Goal: Information Seeking & Learning: Learn about a topic

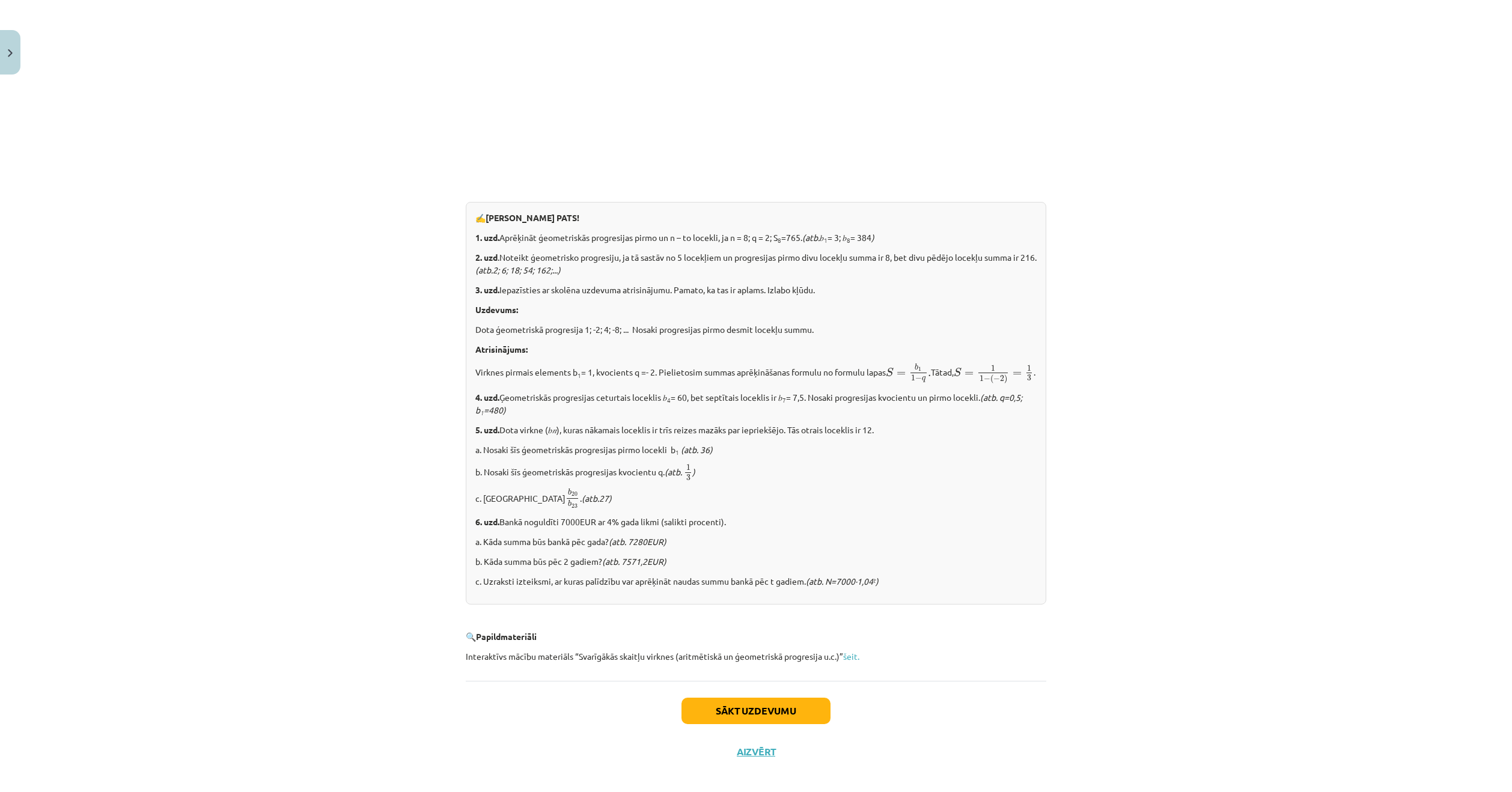
scroll to position [1156, 0]
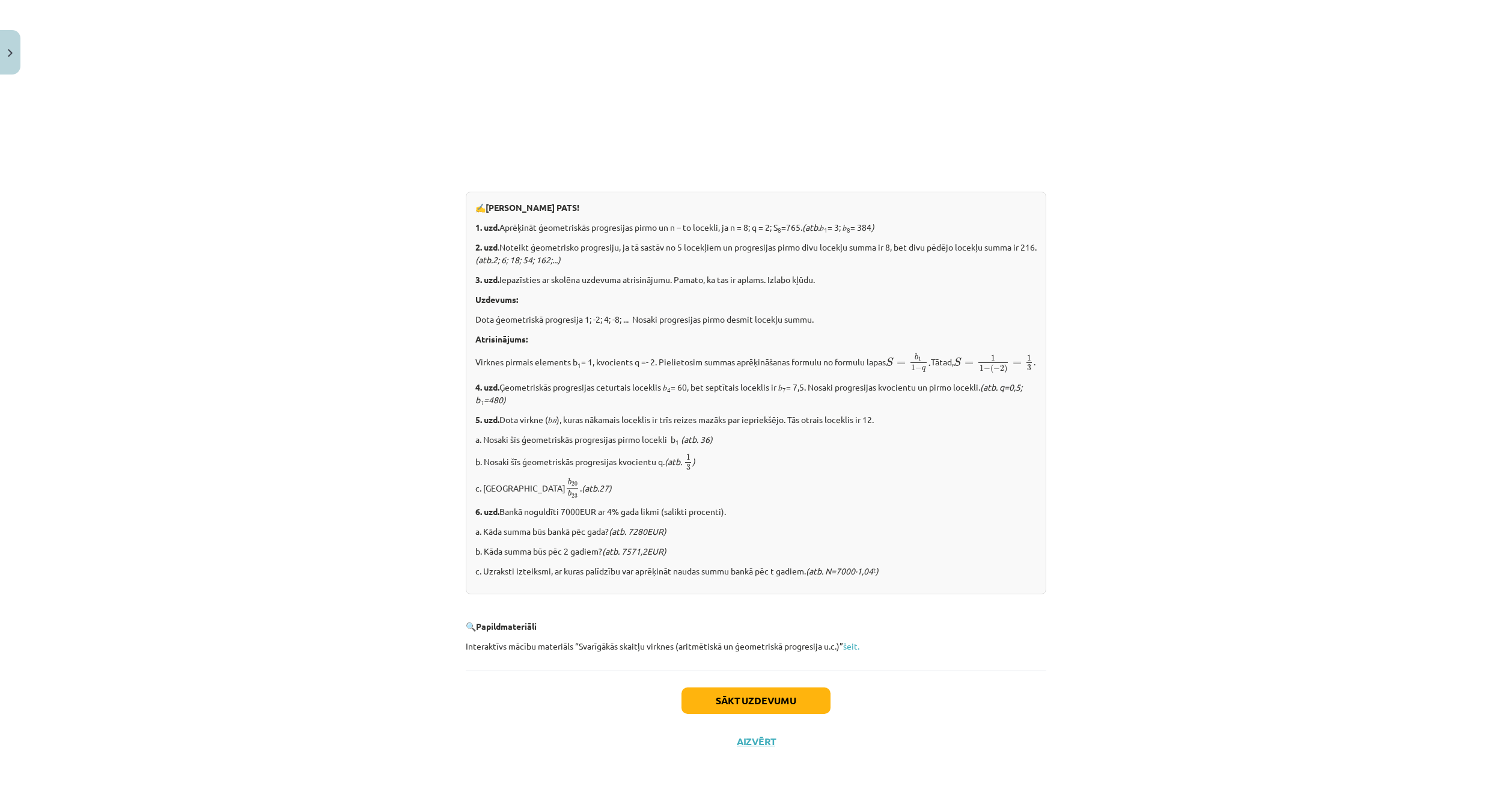
drag, startPoint x: 807, startPoint y: 209, endPoint x: 496, endPoint y: 211, distance: 311.0
click at [497, 221] on p "1. uzd. Aprēķināt ģeometriskās progresijas pirmo un n – to locekli, ja n = 8; q…" at bounding box center [755, 227] width 561 height 13
copy p "Aprēķināt ģeometriskās progresijas pirmo un n – to locekli, ja n = 8; q = 2; S …"
drag, startPoint x: 496, startPoint y: 226, endPoint x: 488, endPoint y: 243, distance: 18.8
click at [488, 243] on p "2. uzd .Noteikt ģeometrisko progresiju, ja tā sastāv no 5 locekļiem un progresi…" at bounding box center [755, 254] width 561 height 25
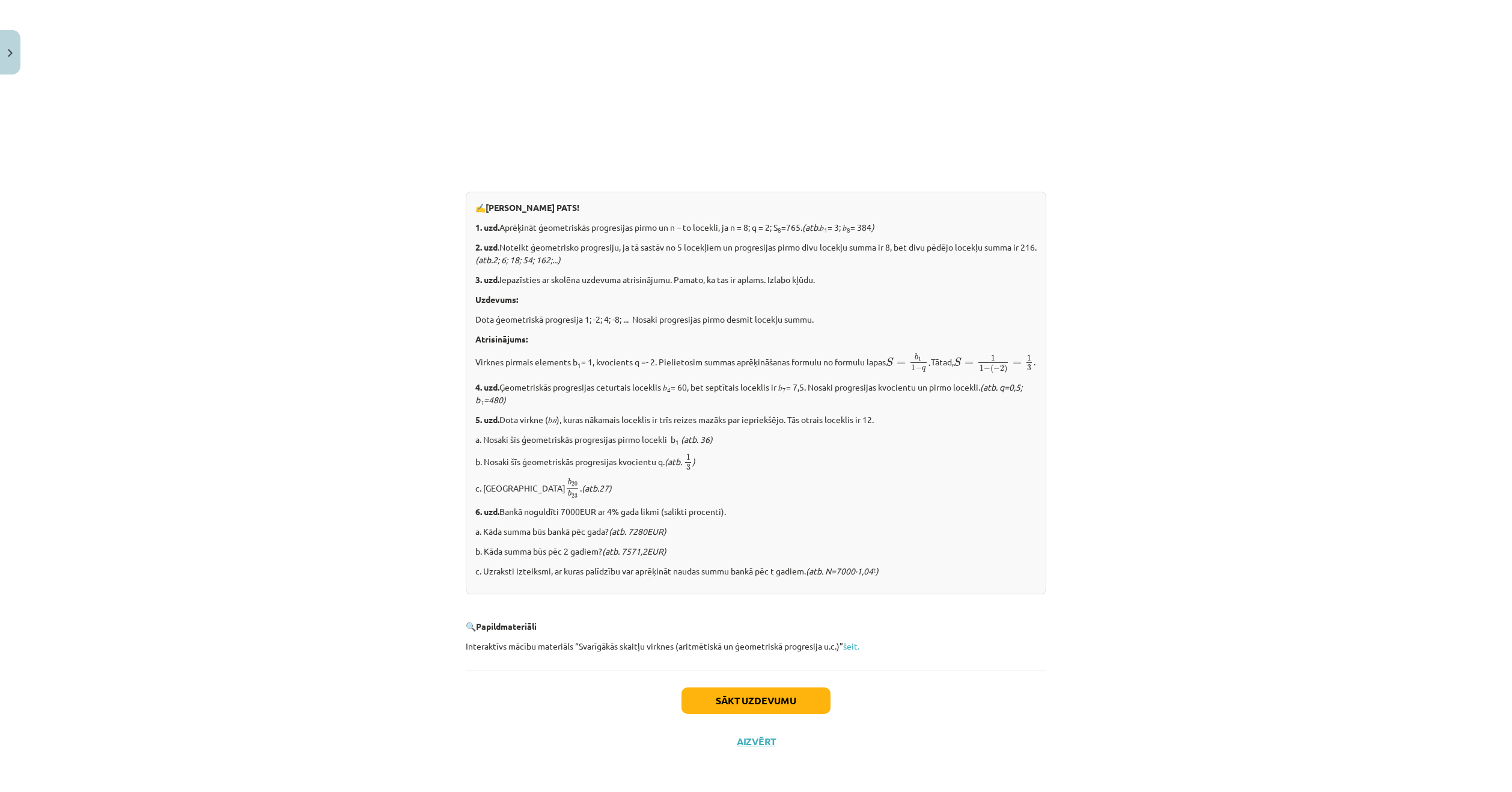
copy p "Noteikt ģeometrisko progresiju, ja tā sastāv no 5 locekļiem un progresijas pirm…"
click at [364, 274] on div "Mācību tēma: Matemātikas i - 12. klases 1. ieskaites mācību materiāls (ab) #6 📝…" at bounding box center [756, 396] width 1512 height 792
drag, startPoint x: 1031, startPoint y: 728, endPoint x: 996, endPoint y: 694, distance: 48.8
click at [1030, 727] on div "Sākt uzdevumu Aizvērt" at bounding box center [755, 712] width 580 height 84
click at [786, 705] on button "Sākt uzdevumu" at bounding box center [756, 701] width 149 height 27
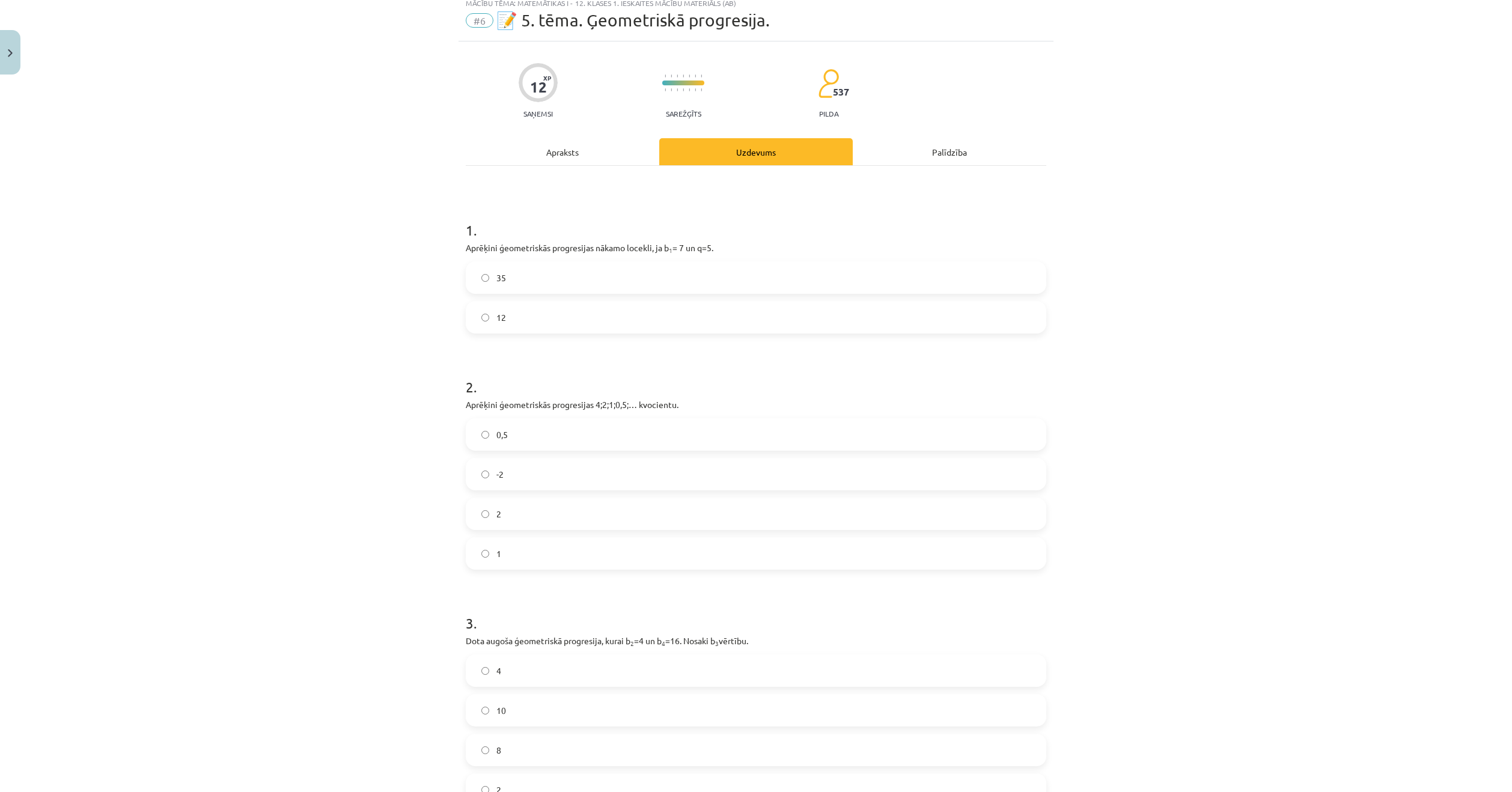
scroll to position [30, 0]
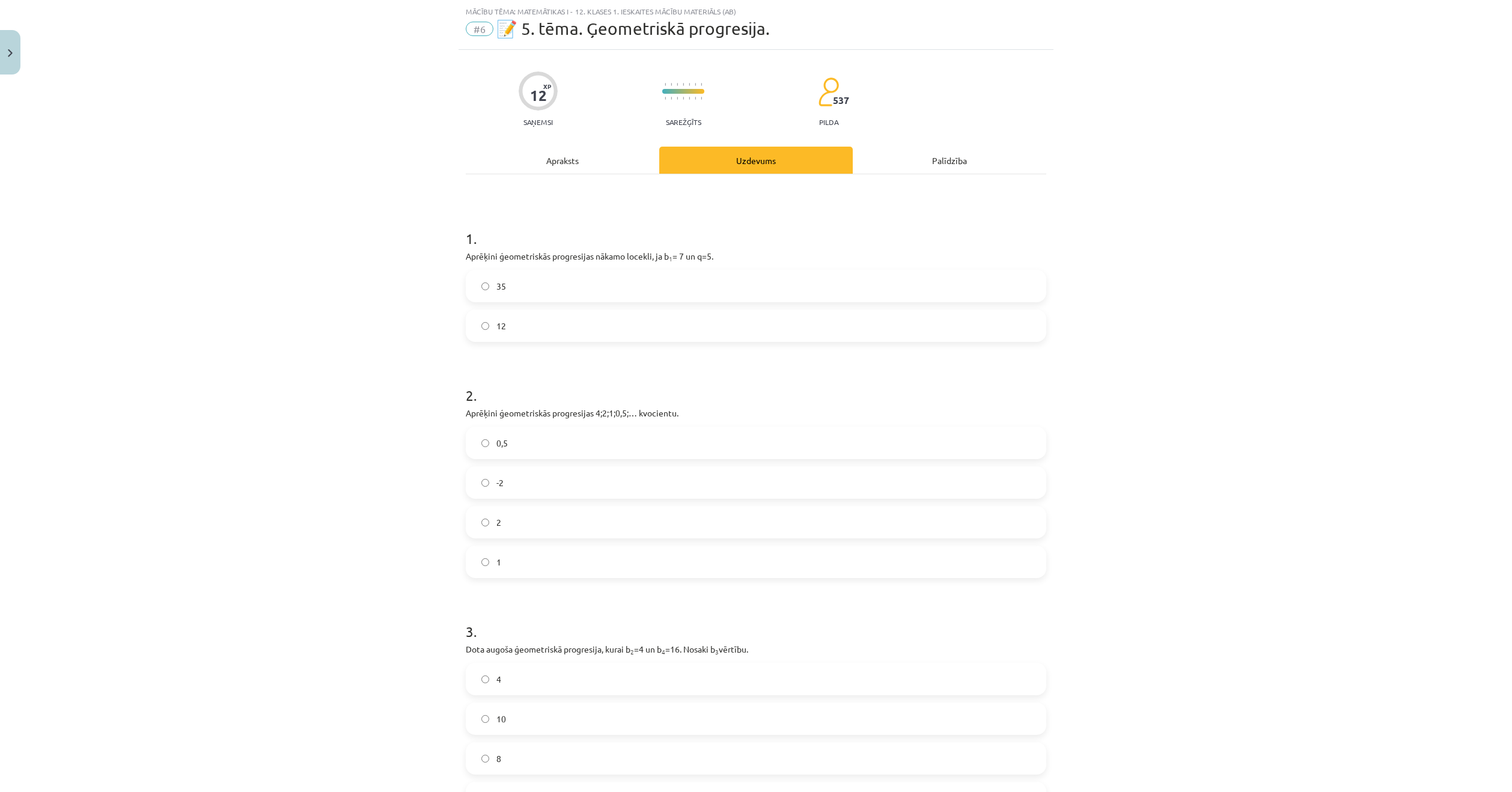
click at [690, 279] on label "35" at bounding box center [755, 286] width 578 height 30
click at [576, 454] on label "0,5" at bounding box center [755, 443] width 578 height 30
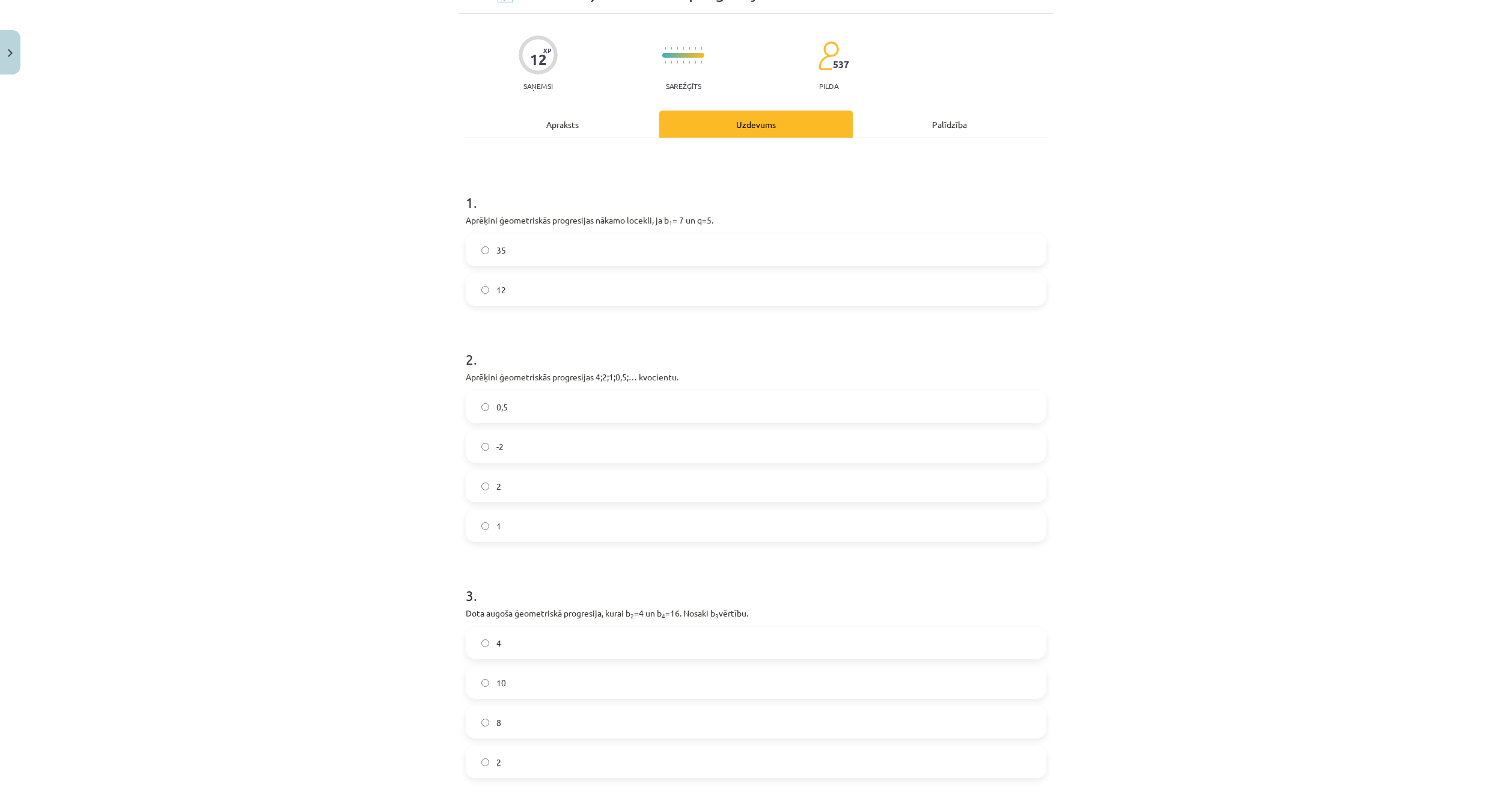
scroll to position [192, 0]
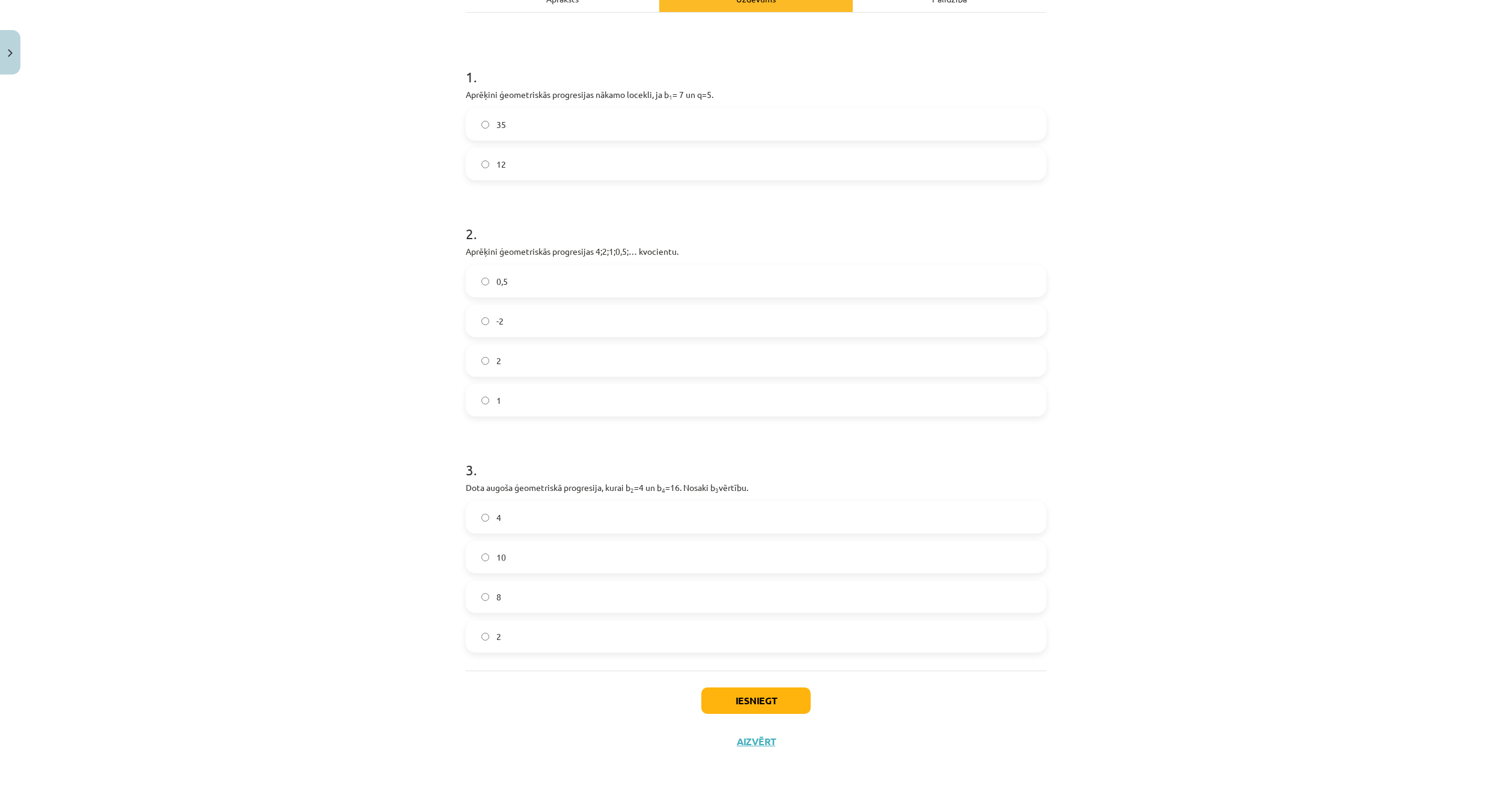
click at [627, 590] on label "8" at bounding box center [755, 597] width 578 height 30
click at [760, 695] on button "Iesniegt" at bounding box center [756, 701] width 110 height 27
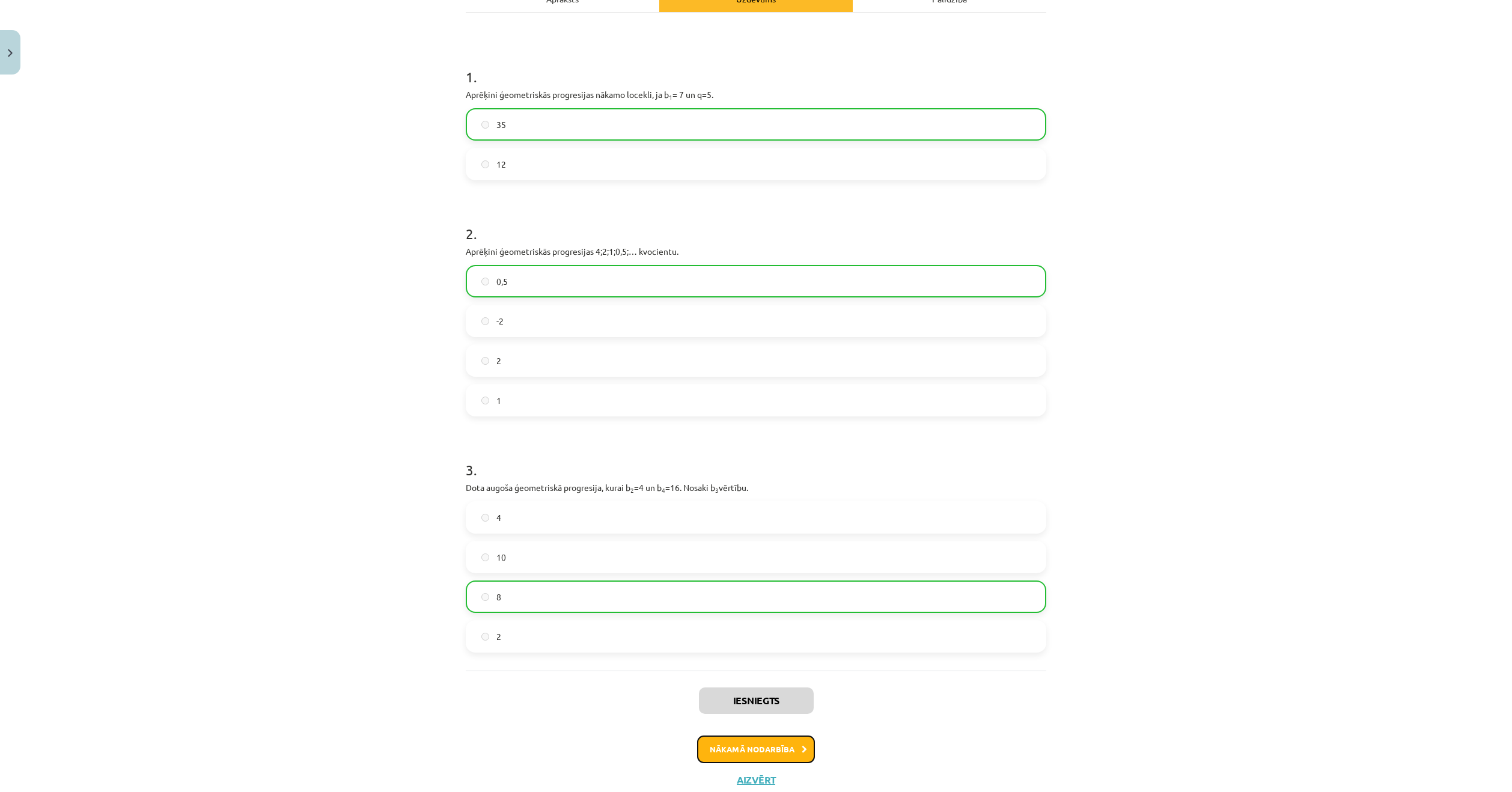
click at [777, 748] on button "Nākamā nodarbība" at bounding box center [756, 749] width 118 height 28
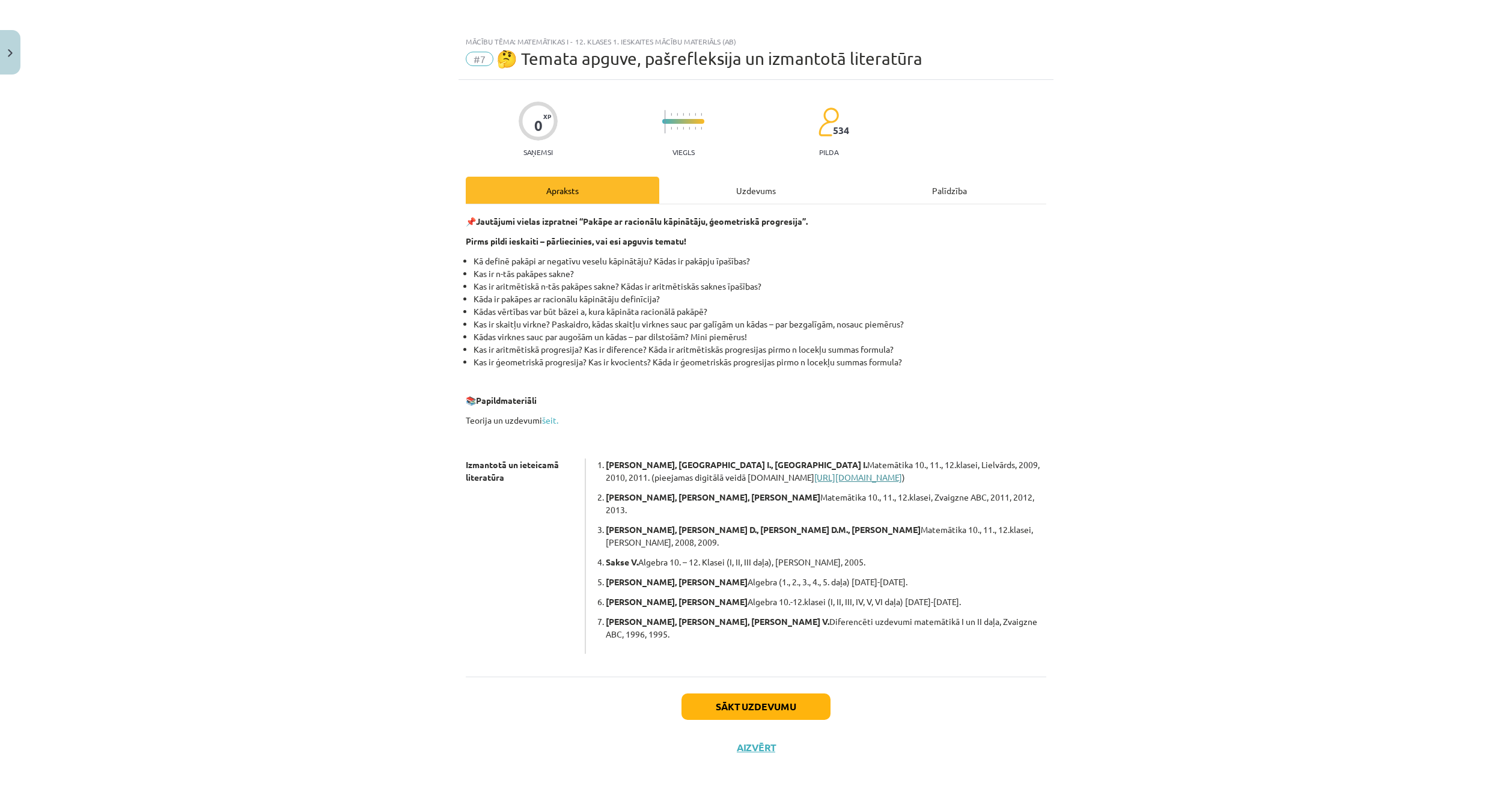
click at [814, 479] on link "https://app.soma.lv/e-gramatas" at bounding box center [858, 477] width 88 height 11
click at [742, 188] on div "Uzdevums" at bounding box center [756, 190] width 194 height 27
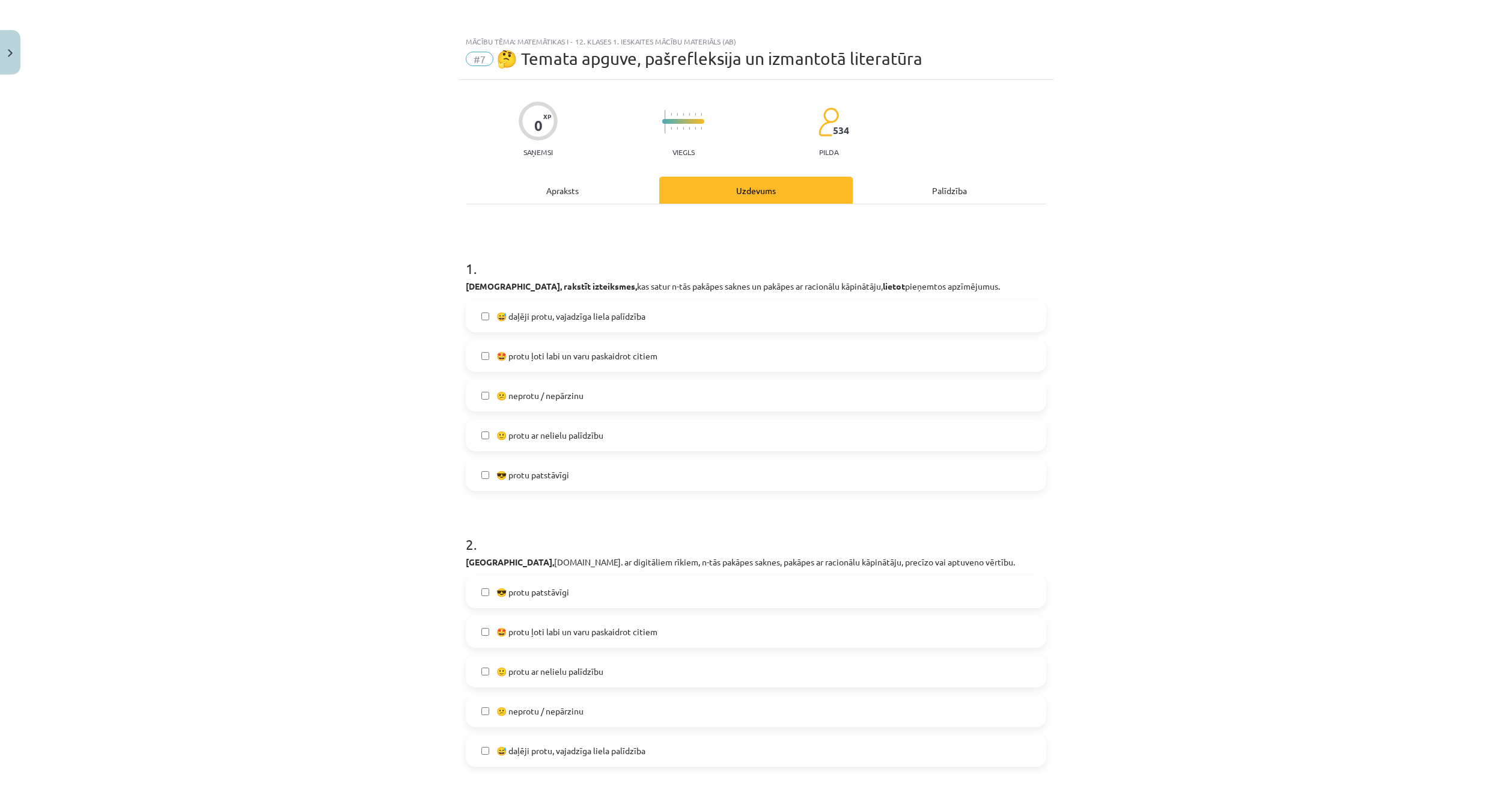
click at [633, 482] on label "😎 protu patstāvīgi" at bounding box center [755, 475] width 578 height 30
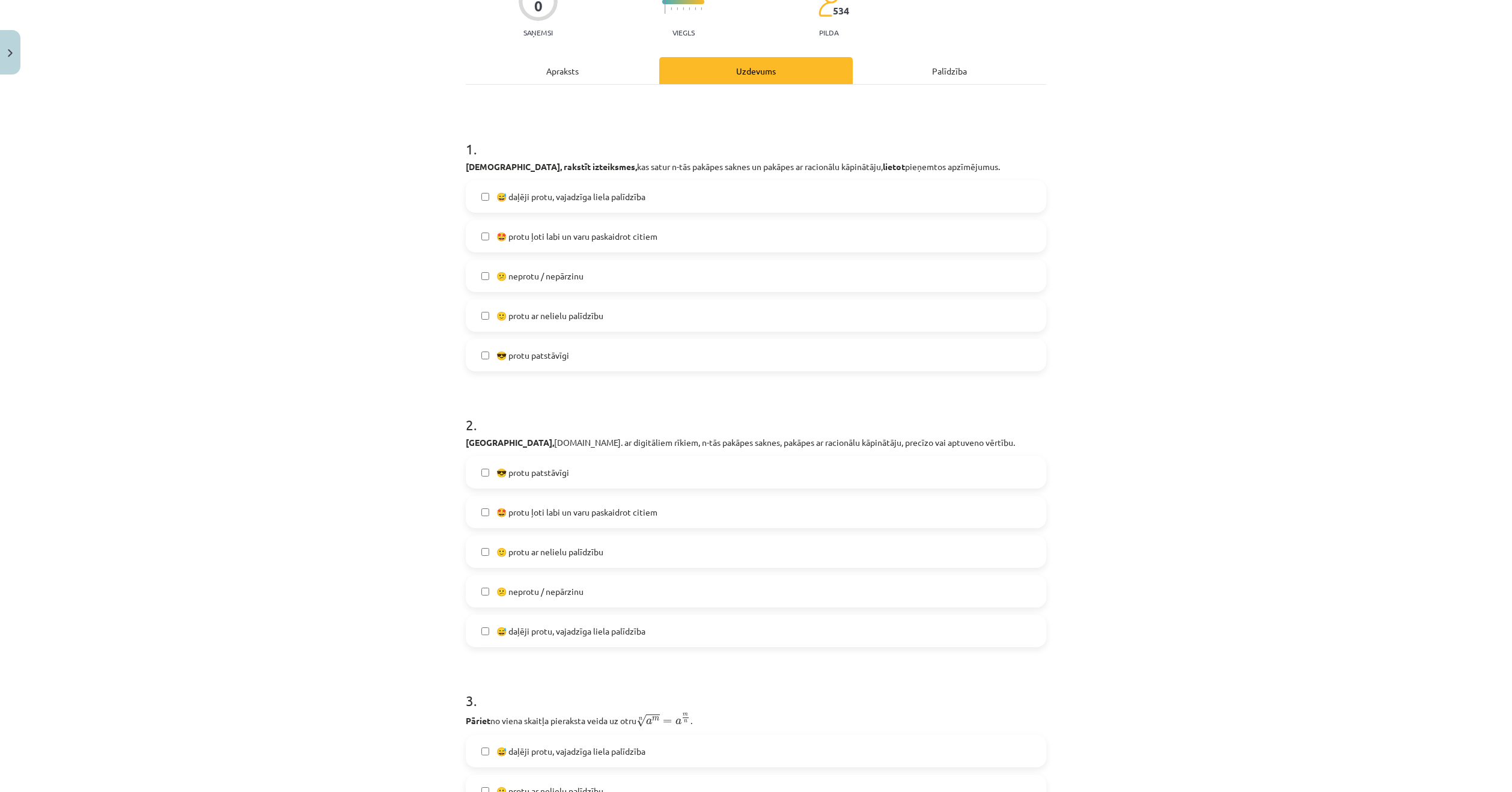
scroll to position [120, 0]
click at [545, 313] on span "🙂 protu ar nelielu palīdzību" at bounding box center [550, 315] width 107 height 13
click at [537, 352] on span "😎 protu patstāvīgi" at bounding box center [533, 355] width 73 height 13
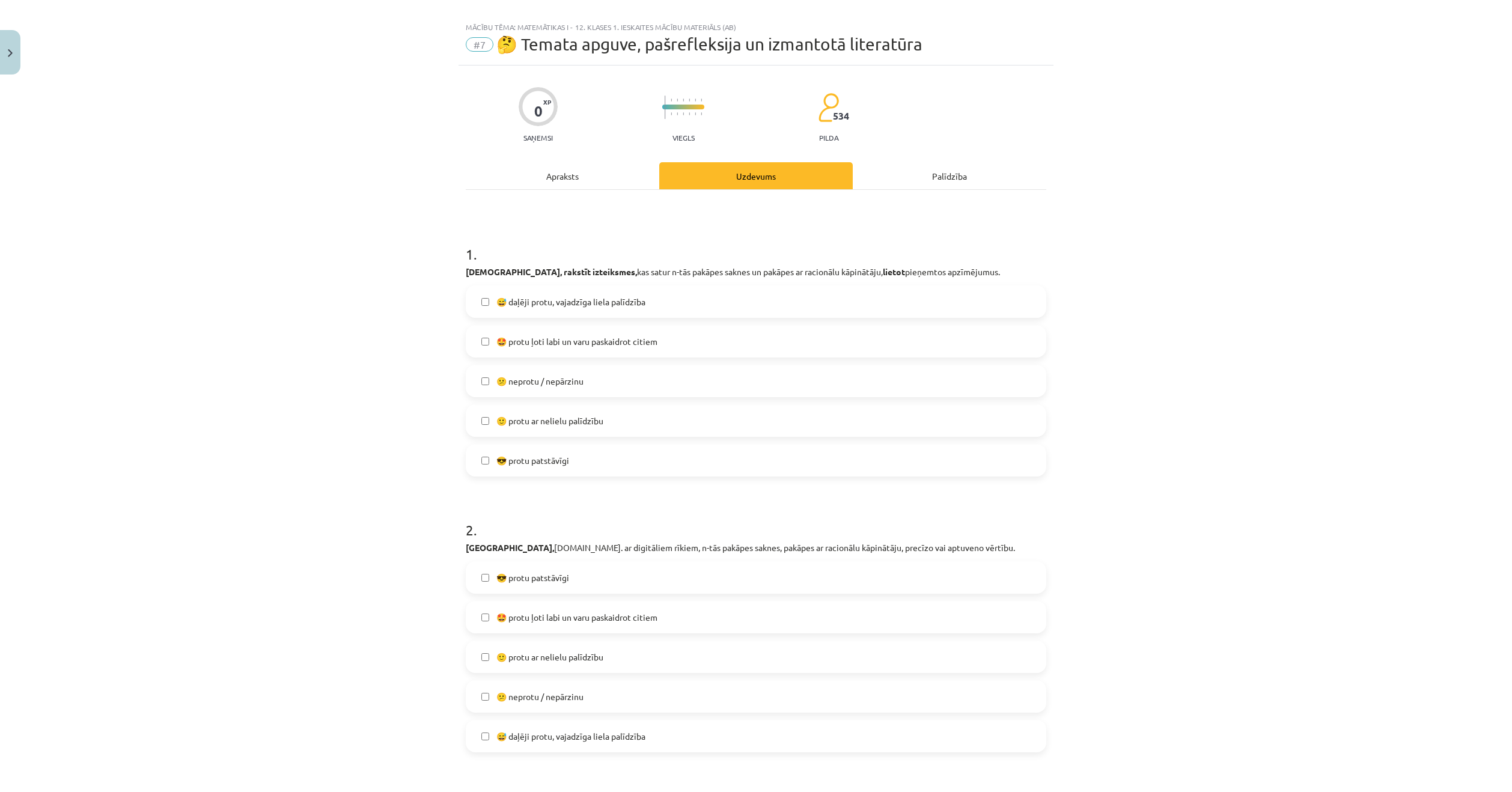
scroll to position [0, 0]
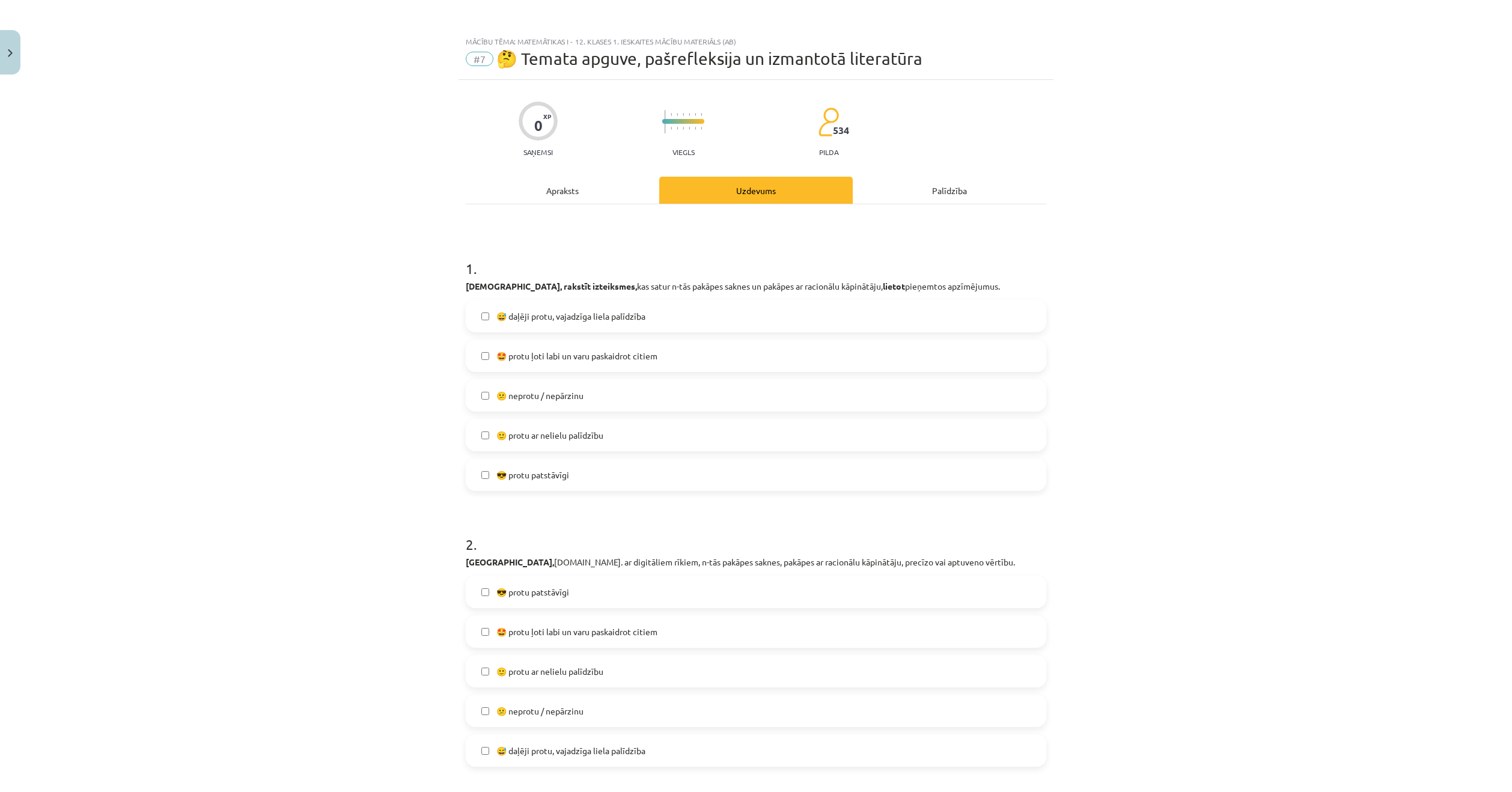
click at [566, 191] on div "Apraksts" at bounding box center [562, 190] width 194 height 27
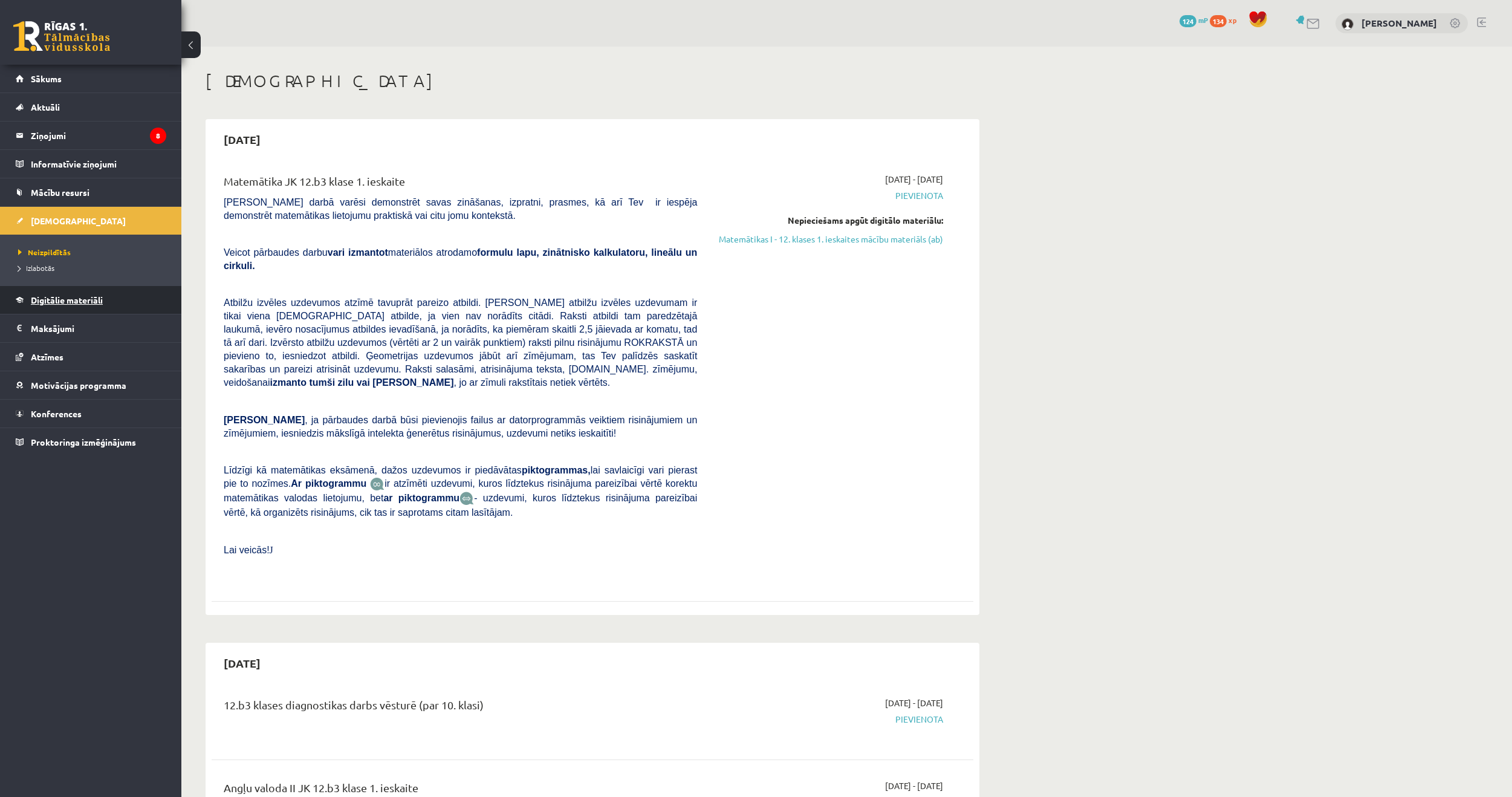
click at [35, 300] on span "Digitālie materiāli" at bounding box center [67, 300] width 72 height 11
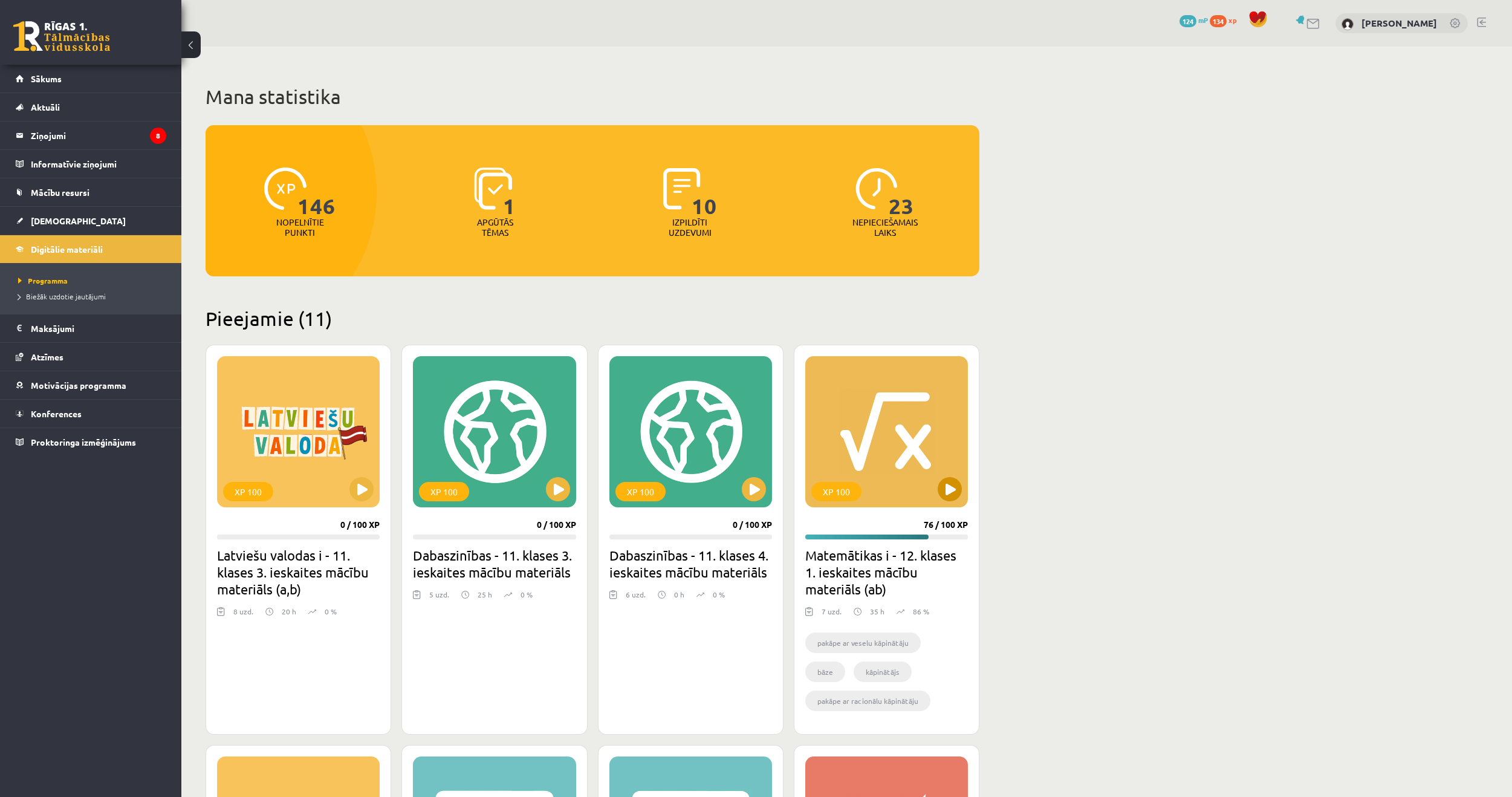
click at [871, 448] on div "XP 100" at bounding box center [886, 432] width 163 height 151
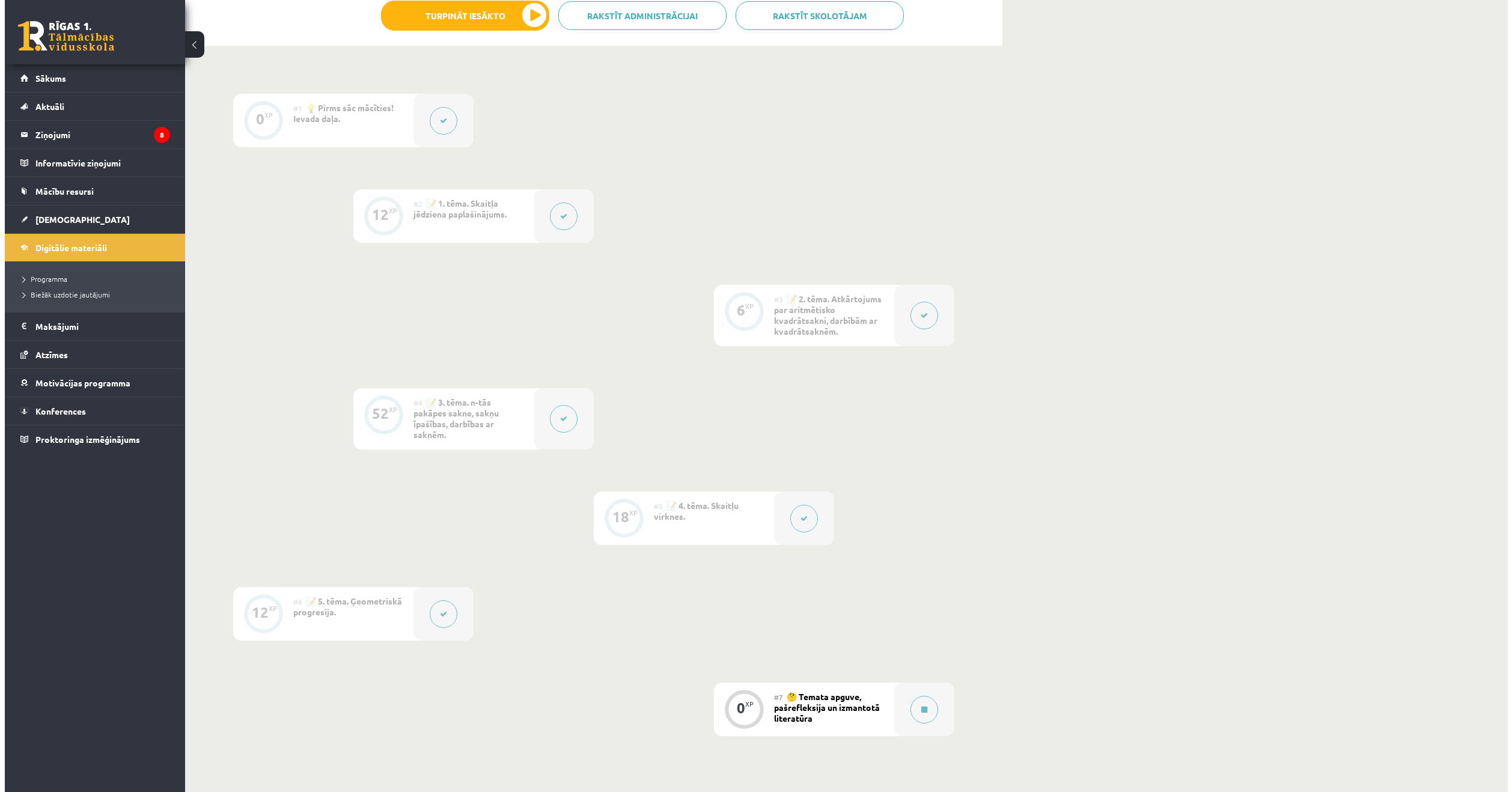
scroll to position [457, 0]
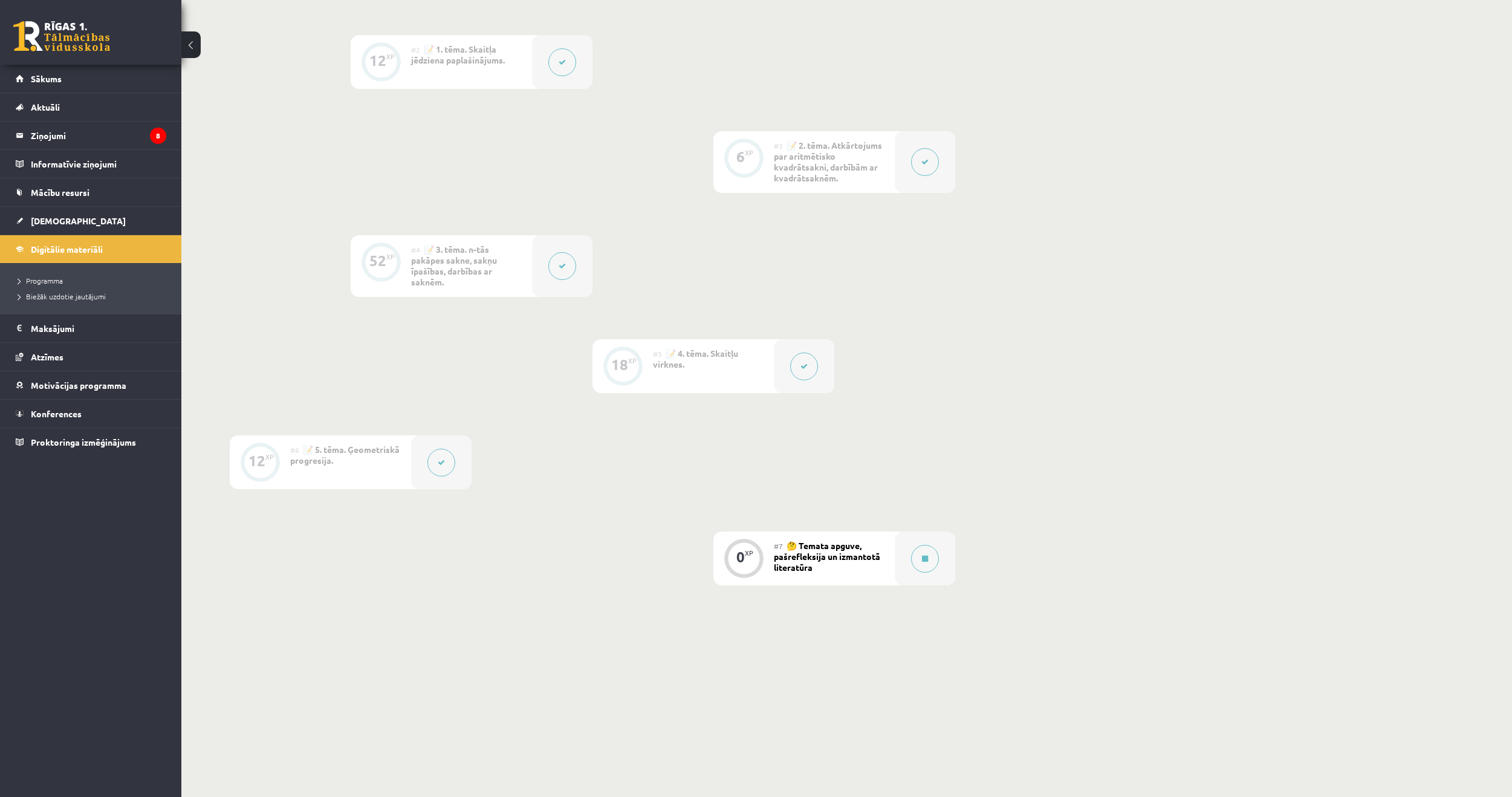
click at [420, 460] on div at bounding box center [441, 462] width 60 height 54
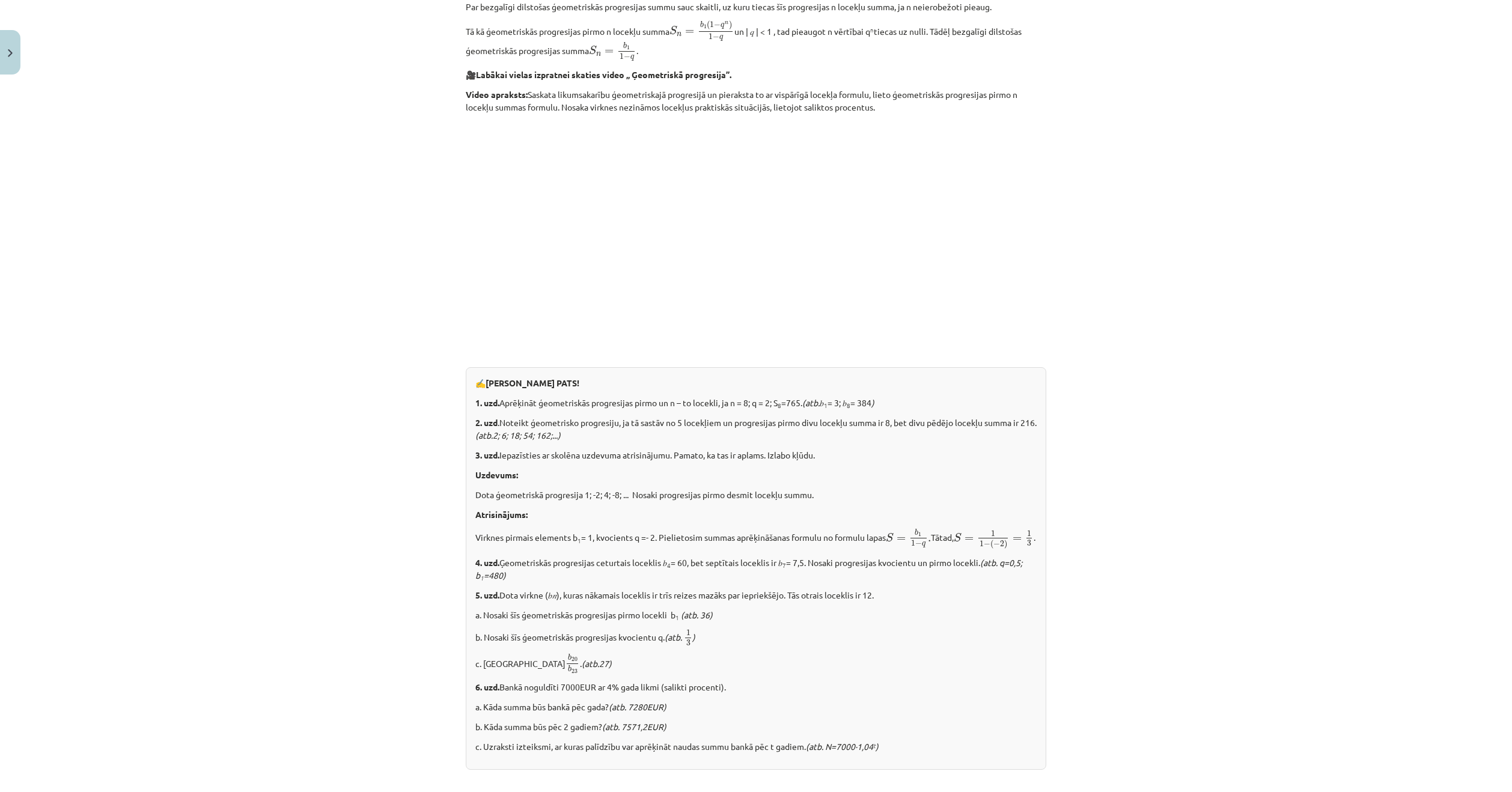
scroll to position [1194, 0]
